Goal: Transaction & Acquisition: Purchase product/service

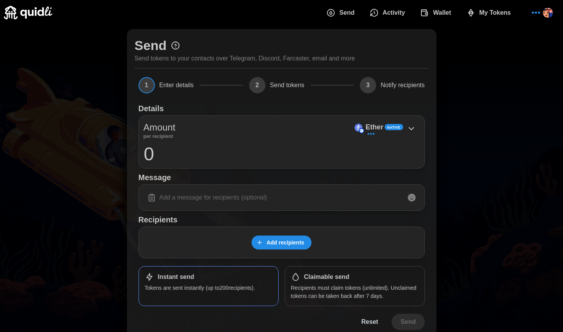
click at [439, 7] on span "Wallet" at bounding box center [442, 12] width 18 height 15
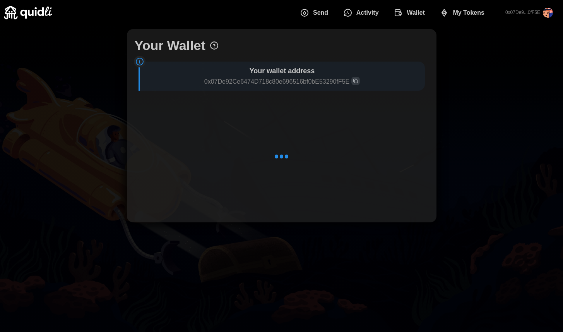
click at [357, 78] on span "Copy wallet address" at bounding box center [356, 81] width 8 height 8
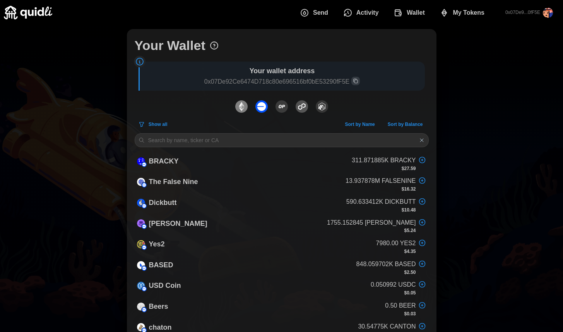
click at [316, 0] on div "Send Activity Wallet My Tokens 0x07De9...0fF5E" at bounding box center [282, 12] width 556 height 25
click at [316, 9] on span "Send" at bounding box center [320, 12] width 15 height 15
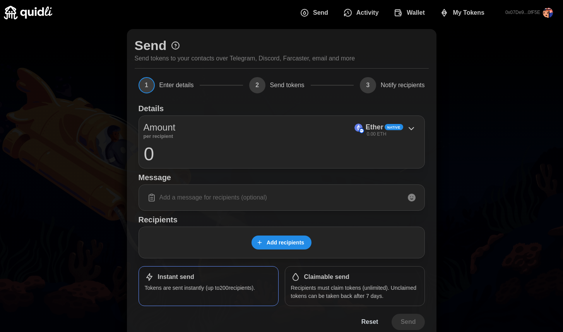
click at [216, 201] on input at bounding box center [282, 197] width 276 height 16
click at [367, 122] on p "Ether" at bounding box center [375, 127] width 18 height 11
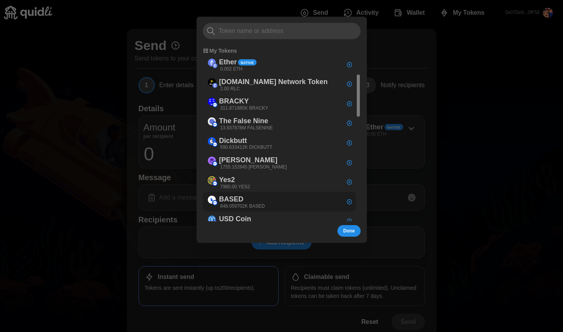
scroll to position [543, 0]
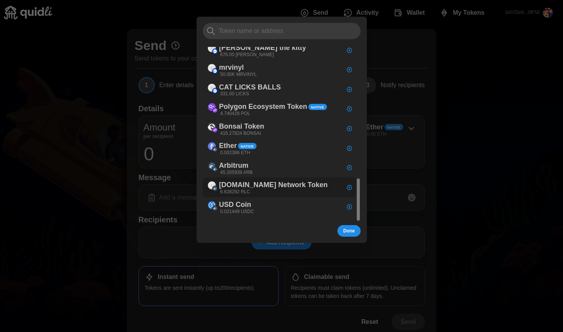
click at [273, 182] on p "[DOMAIN_NAME] Network Token" at bounding box center [273, 184] width 109 height 11
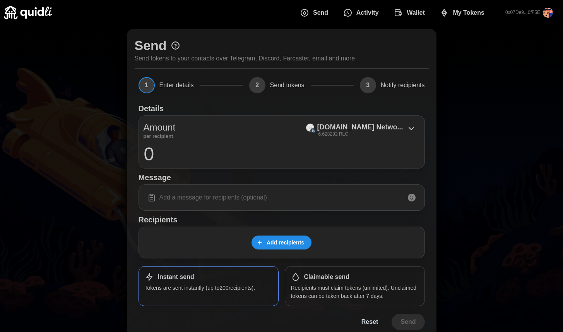
click at [263, 195] on input at bounding box center [282, 197] width 276 height 16
click at [271, 161] on input "0" at bounding box center [282, 153] width 276 height 19
type input "1000"
click at [284, 203] on input at bounding box center [282, 197] width 276 height 16
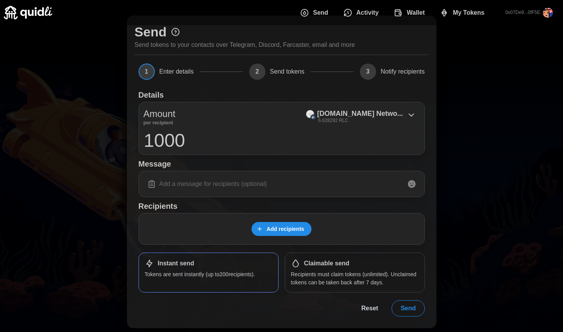
click at [294, 225] on span "Add recipients" at bounding box center [286, 228] width 38 height 13
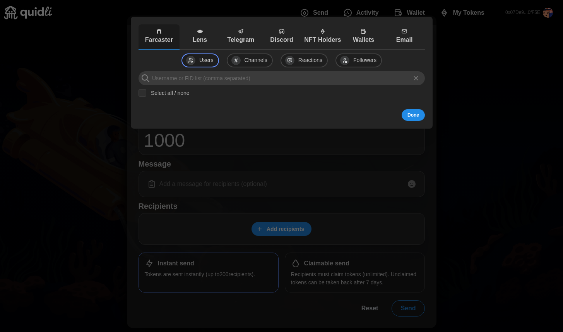
click at [245, 36] on p "Telegram" at bounding box center [240, 40] width 37 height 10
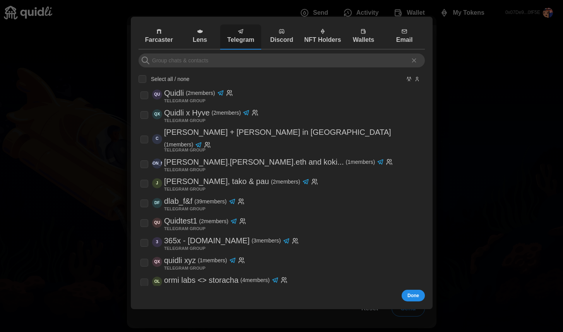
click at [244, 70] on div "Select all / none QU [PERSON_NAME] ( 2 members) TELEGRAM GROUP QX Quidli x Hyve…" at bounding box center [282, 257] width 287 height 409
click at [248, 60] on input at bounding box center [282, 60] width 287 height 14
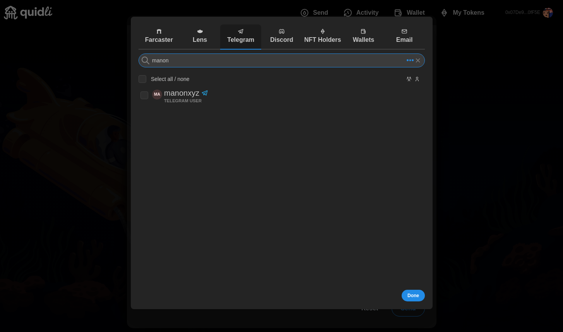
type input "manon"
click at [231, 93] on div "MA manonxyz TELEGRAM USER" at bounding box center [280, 95] width 278 height 16
checkbox input "true"
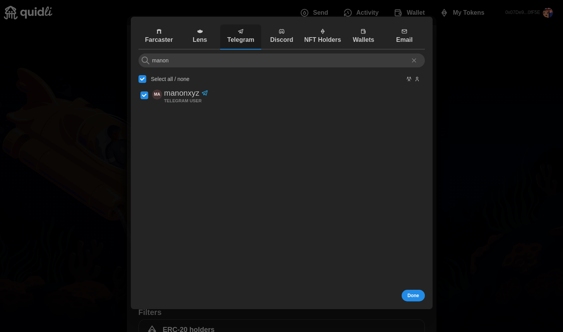
click at [413, 290] on button "Done" at bounding box center [413, 296] width 23 height 12
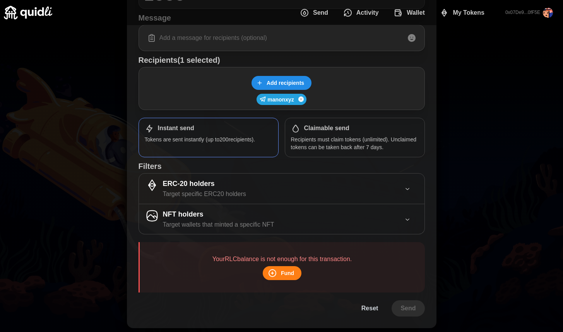
scroll to position [0, 0]
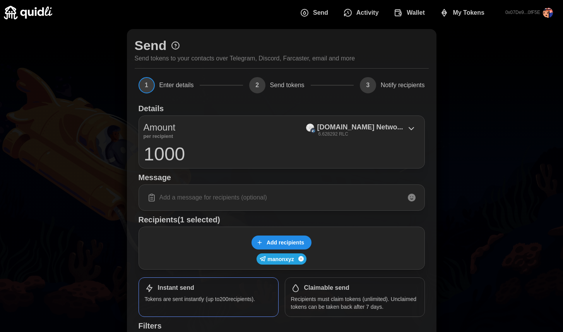
click at [407, 10] on span "Wallet" at bounding box center [409, 12] width 31 height 15
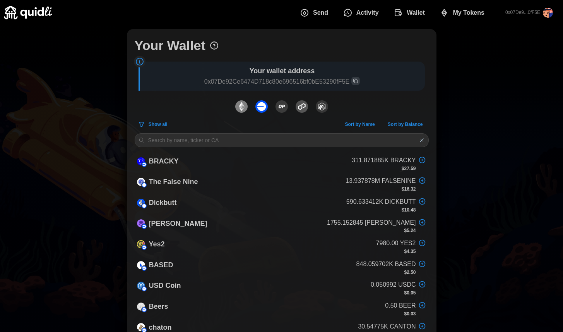
click at [409, 10] on span "Wallet" at bounding box center [416, 12] width 18 height 15
click at [263, 108] on img "dots" at bounding box center [262, 106] width 12 height 12
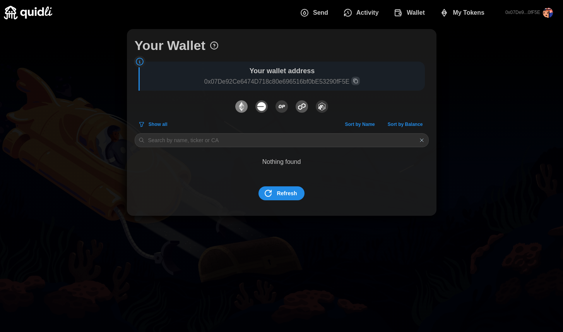
click at [323, 105] on img "dots" at bounding box center [322, 106] width 12 height 12
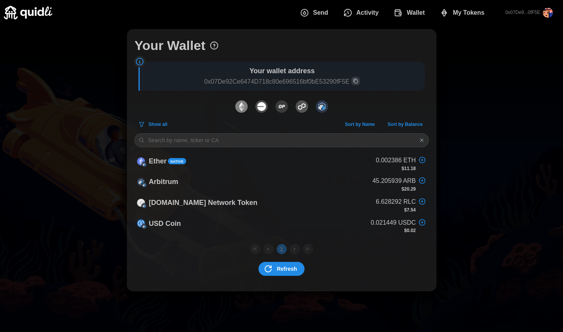
click at [281, 267] on span "Refresh" at bounding box center [287, 268] width 20 height 13
click at [316, 12] on span "Send" at bounding box center [320, 12] width 15 height 15
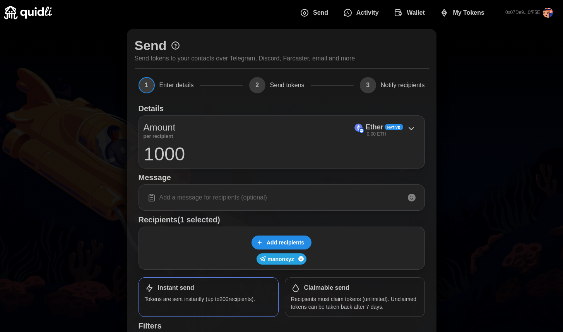
click at [267, 200] on input at bounding box center [282, 197] width 276 height 16
click at [247, 203] on input "RLC on Arbitrum" at bounding box center [282, 197] width 276 height 16
click at [369, 127] on p "Ether" at bounding box center [375, 127] width 18 height 11
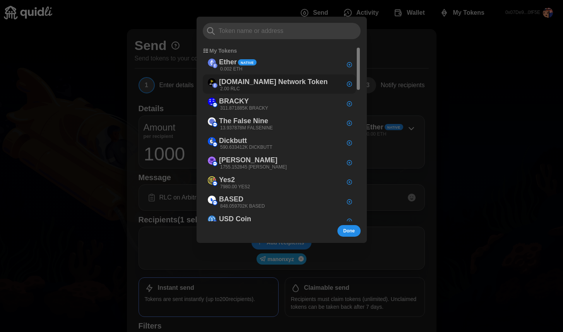
click at [267, 88] on div "[DOMAIN_NAME] Network Token 2.00 RLC" at bounding box center [273, 84] width 109 height 16
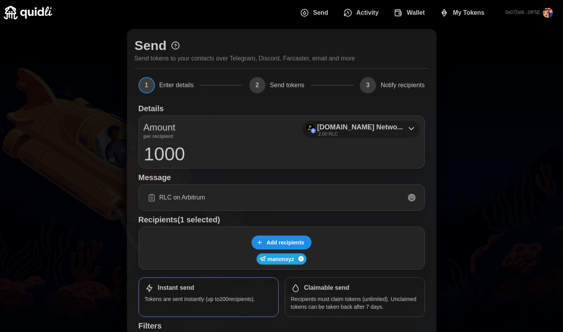
click at [374, 127] on p "[DOMAIN_NAME] Netwo..." at bounding box center [361, 127] width 86 height 11
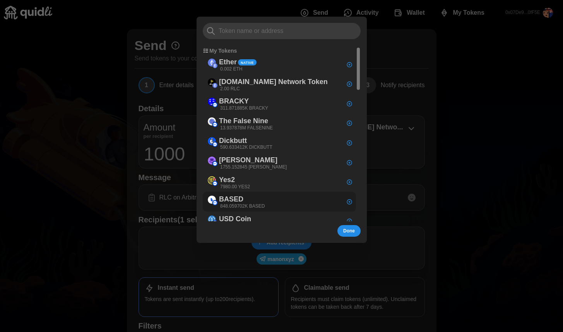
scroll to position [543, 0]
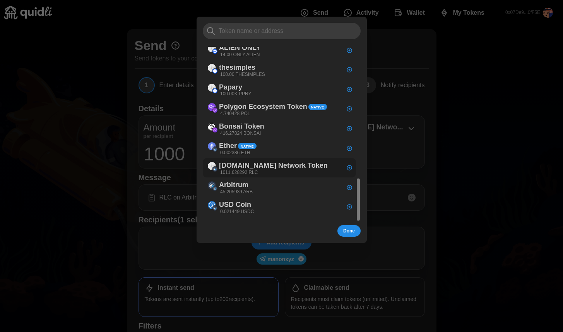
click at [273, 169] on p "[DOMAIN_NAME] Network Token" at bounding box center [273, 165] width 109 height 11
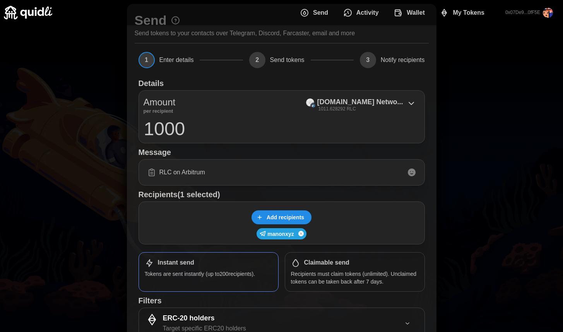
scroll to position [0, 0]
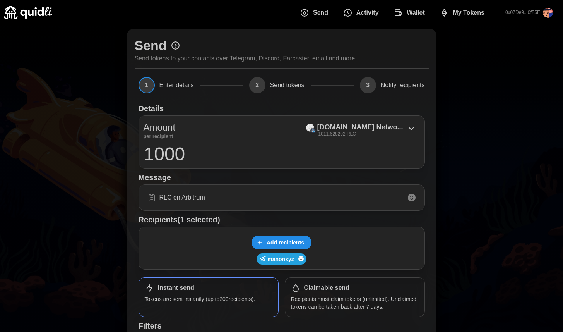
click at [364, 203] on input "RLC on Arbitrum" at bounding box center [282, 197] width 276 height 16
type input "R"
type input "L"
click at [412, 202] on icon at bounding box center [411, 197] width 9 height 9
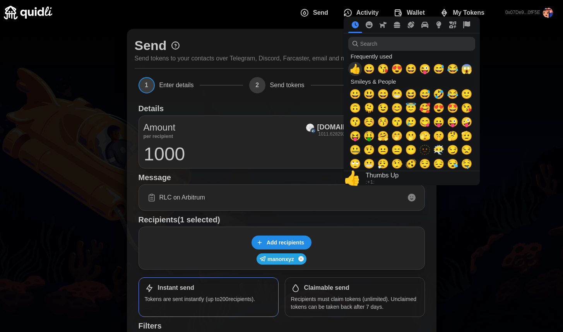
click at [356, 69] on span "👍" at bounding box center [356, 69] width 12 height 11
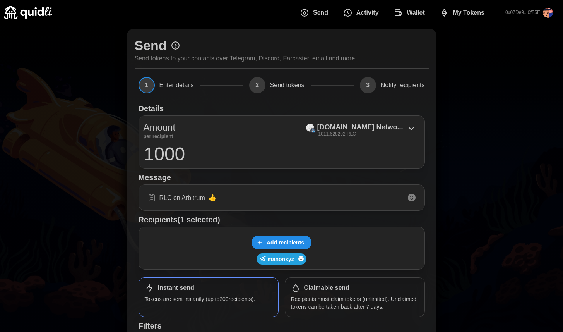
click at [273, 194] on input "RLC on Arbitrum 👍" at bounding box center [282, 197] width 276 height 16
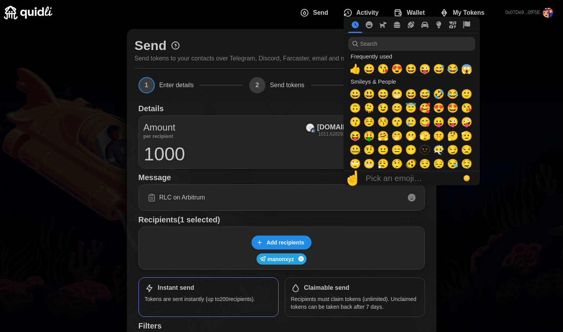
type input "RLC on Arbitrum"
click at [411, 199] on icon at bounding box center [411, 197] width 9 height 9
click at [405, 38] on input "search" at bounding box center [411, 44] width 127 height 14
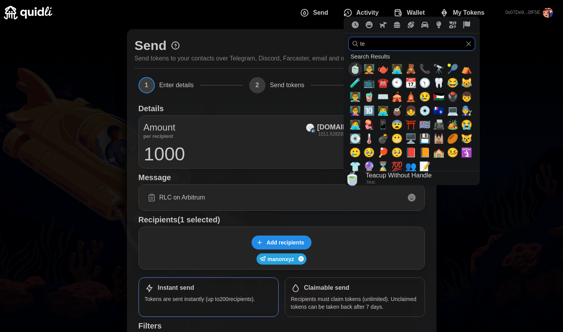
type input "t"
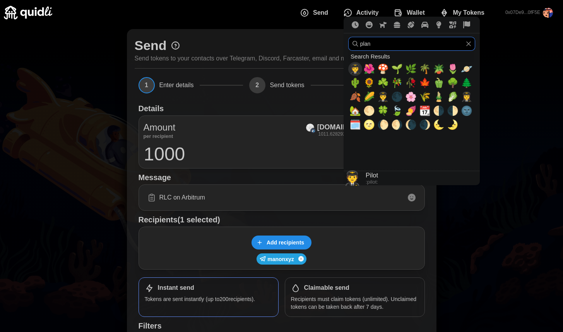
type input "plane"
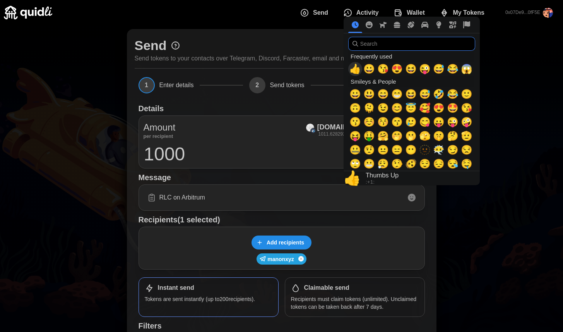
click at [358, 72] on span "👍" at bounding box center [356, 69] width 12 height 11
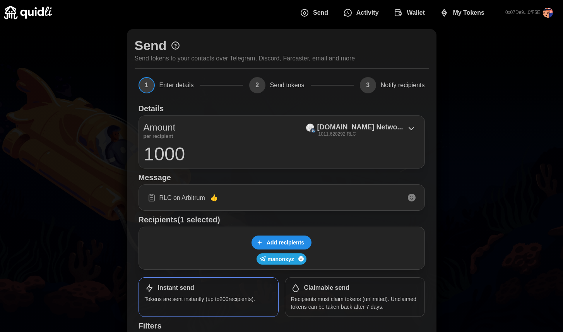
click at [278, 193] on input "RLC on Arbitrum 👍" at bounding box center [282, 197] width 276 height 16
click at [276, 201] on input "RLC on Arbitrum 👍" at bounding box center [282, 197] width 276 height 16
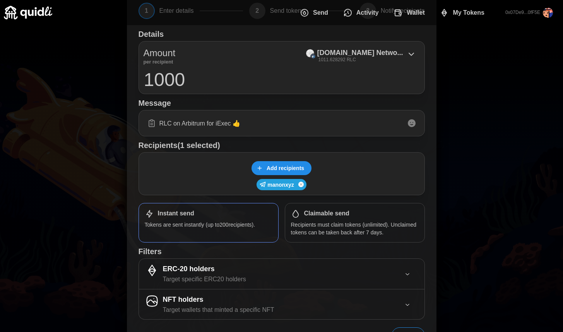
scroll to position [101, 0]
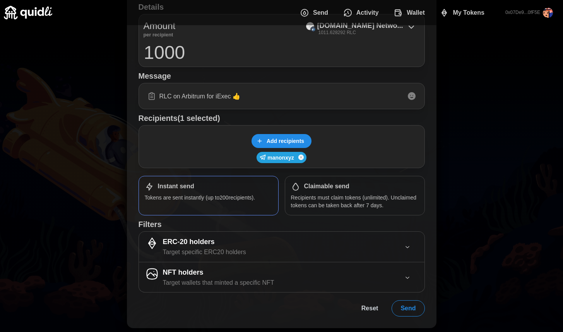
type input "RLC on Arbitrum for iExec 👍"
click at [410, 306] on span "Send" at bounding box center [408, 307] width 15 height 15
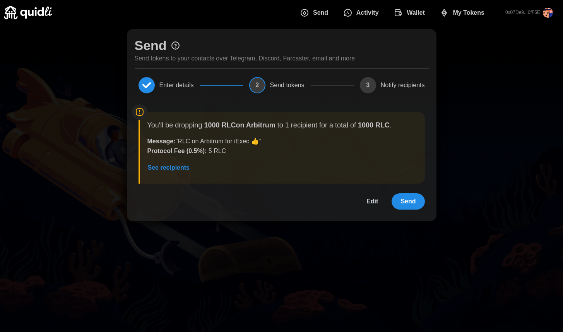
click at [408, 200] on span "Send" at bounding box center [408, 201] width 15 height 15
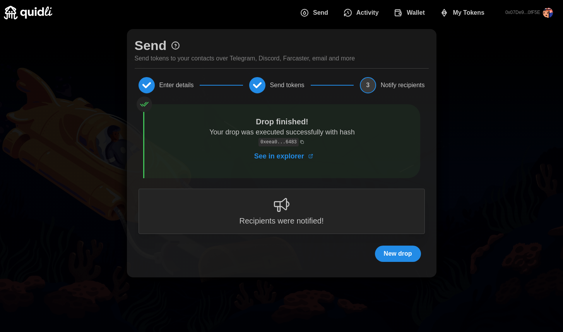
click at [407, 12] on span "Wallet" at bounding box center [416, 12] width 18 height 15
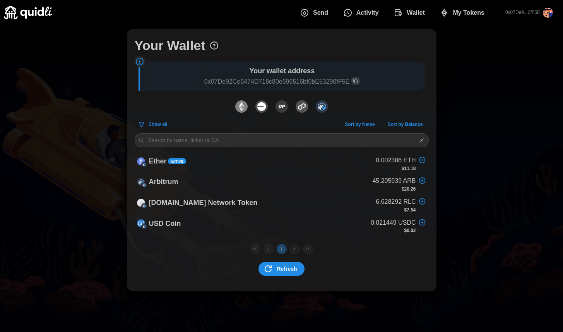
click at [289, 269] on span "Refresh" at bounding box center [287, 268] width 20 height 13
click at [283, 271] on span "Refresh" at bounding box center [287, 268] width 20 height 13
